Goal: Task Accomplishment & Management: Use online tool/utility

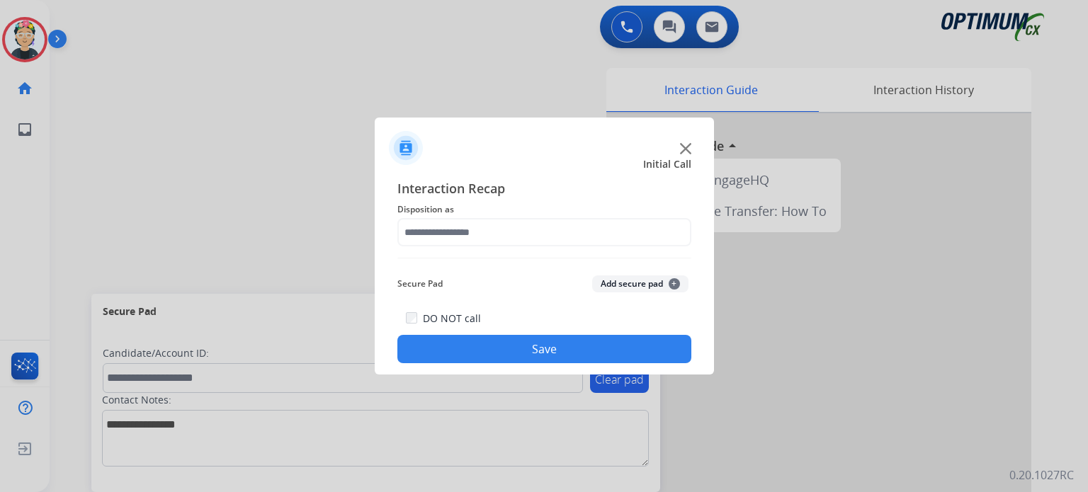
click at [685, 149] on img at bounding box center [685, 148] width 11 height 11
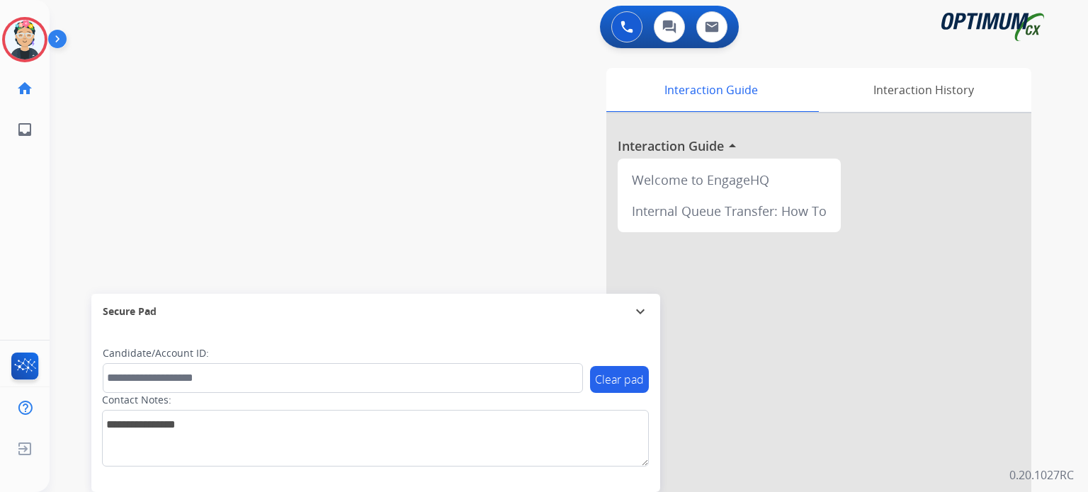
click at [685, 149] on div at bounding box center [818, 377] width 425 height 528
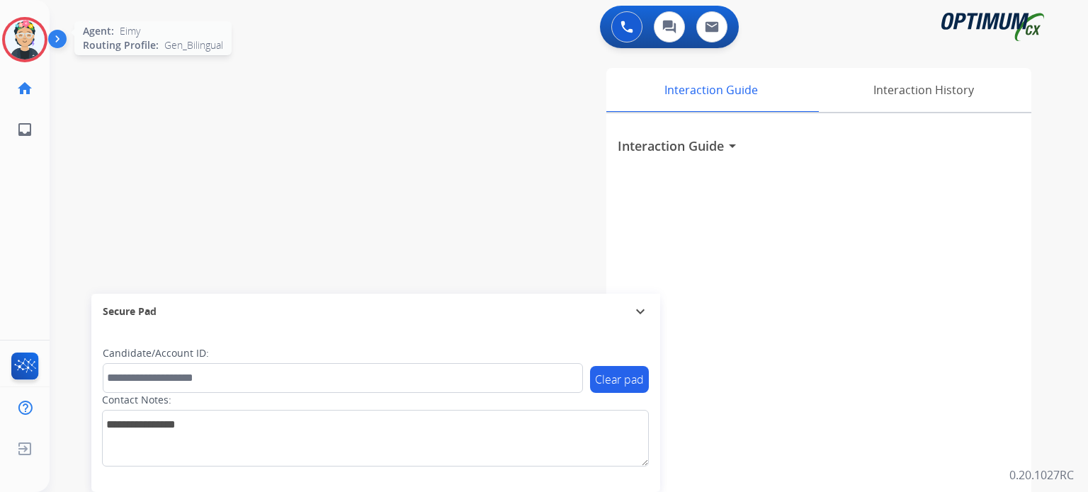
click at [18, 36] on img at bounding box center [25, 40] width 40 height 40
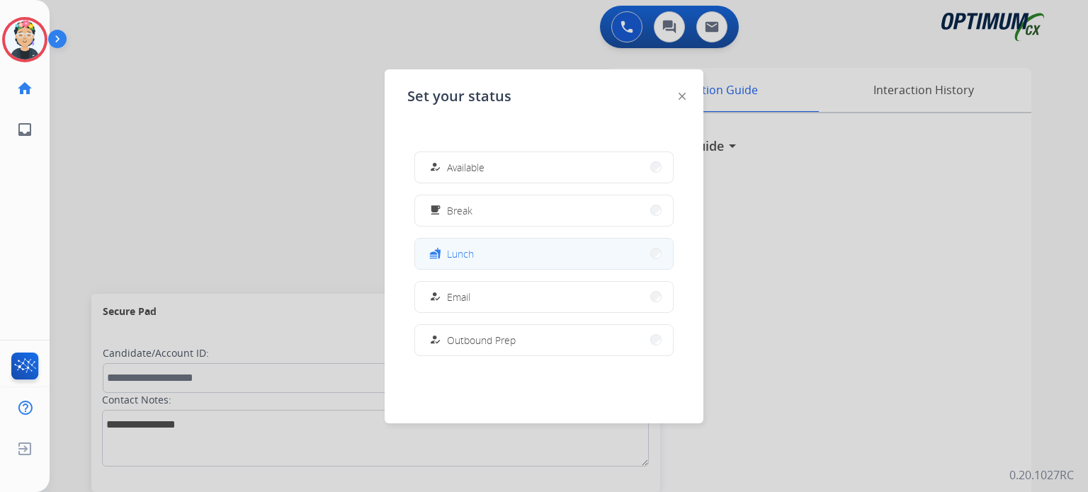
click at [519, 260] on button "fastfood Lunch" at bounding box center [544, 254] width 258 height 30
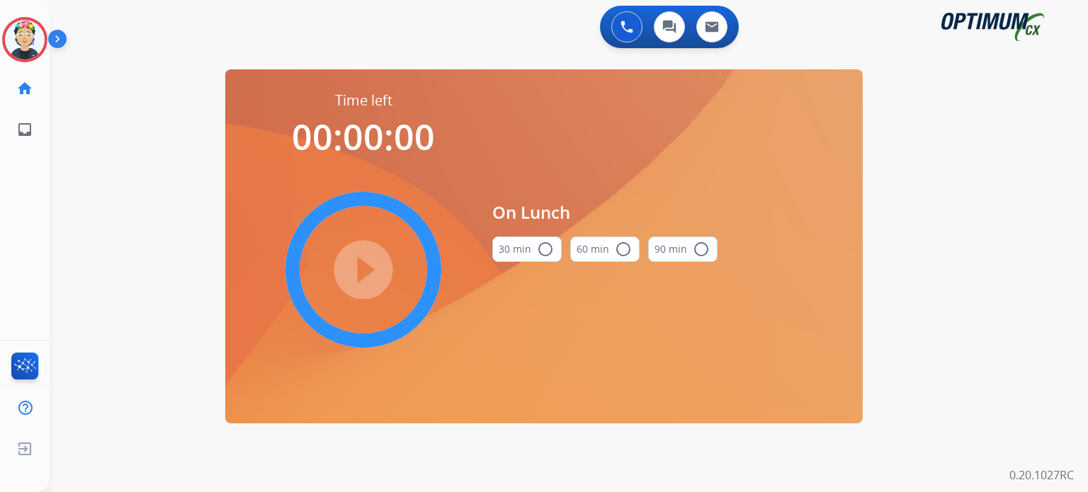
click at [519, 244] on button "30 min radio_button_unchecked" at bounding box center [526, 248] width 69 height 25
click at [357, 278] on mat-icon "play_circle_filled" at bounding box center [363, 269] width 17 height 17
